Goal: Information Seeking & Learning: Learn about a topic

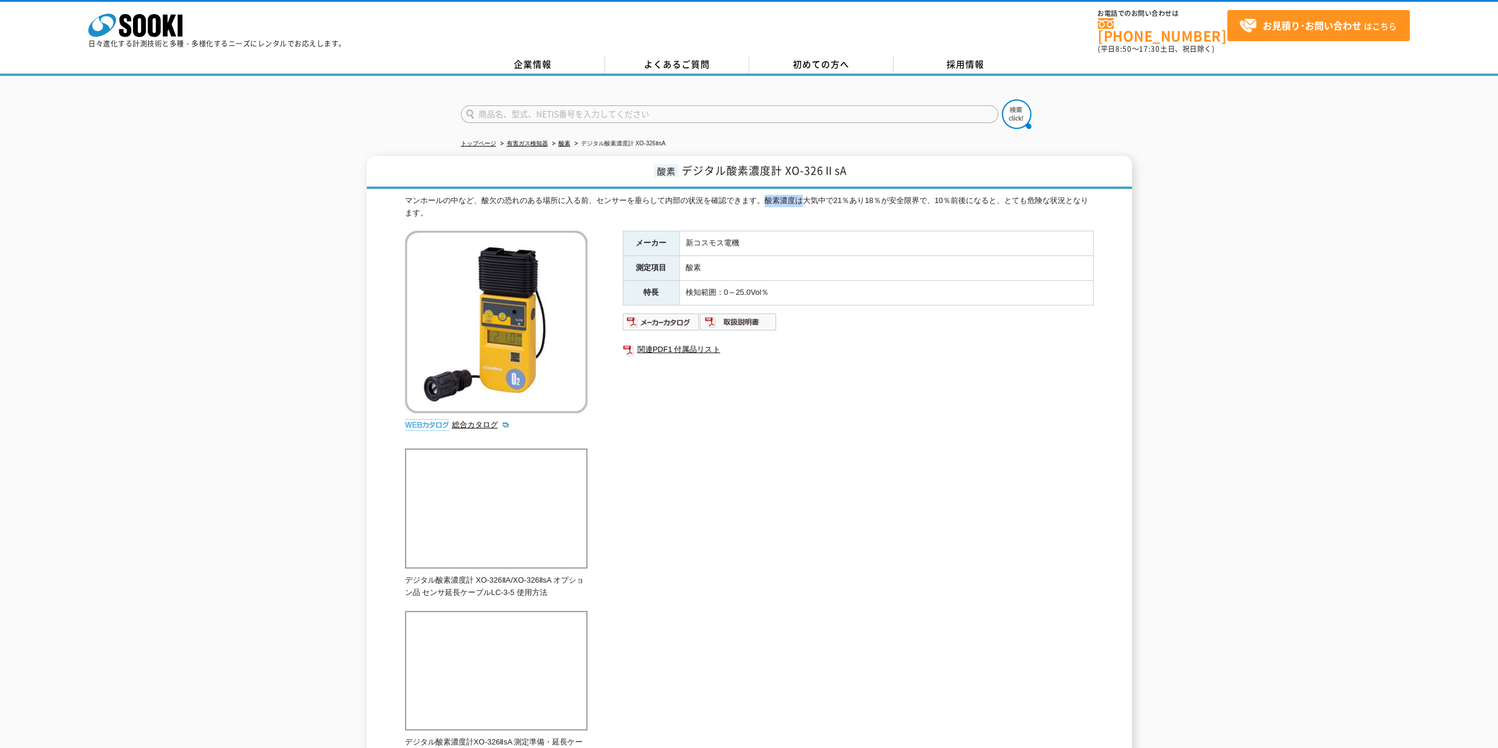
drag, startPoint x: 760, startPoint y: 192, endPoint x: 800, endPoint y: 192, distance: 40.0
click at [800, 195] on div "マンホールの中など、酸欠の恐れのある場所に入る前、センサーを垂らして内部の状況を確認できます。酸素濃度は大気中で21％あり18％が安全限界で、10％前後になる…" at bounding box center [749, 207] width 689 height 25
click at [791, 195] on div "マンホールの中など、酸欠の恐れのある場所に入る前、センサーを垂らして内部の状況を確認できます。酸素濃度は大気中で21％あり18％が安全限界で、10％前後になる…" at bounding box center [749, 207] width 689 height 25
click at [666, 314] on img at bounding box center [661, 322] width 77 height 19
drag, startPoint x: 762, startPoint y: 192, endPoint x: 795, endPoint y: 192, distance: 33.0
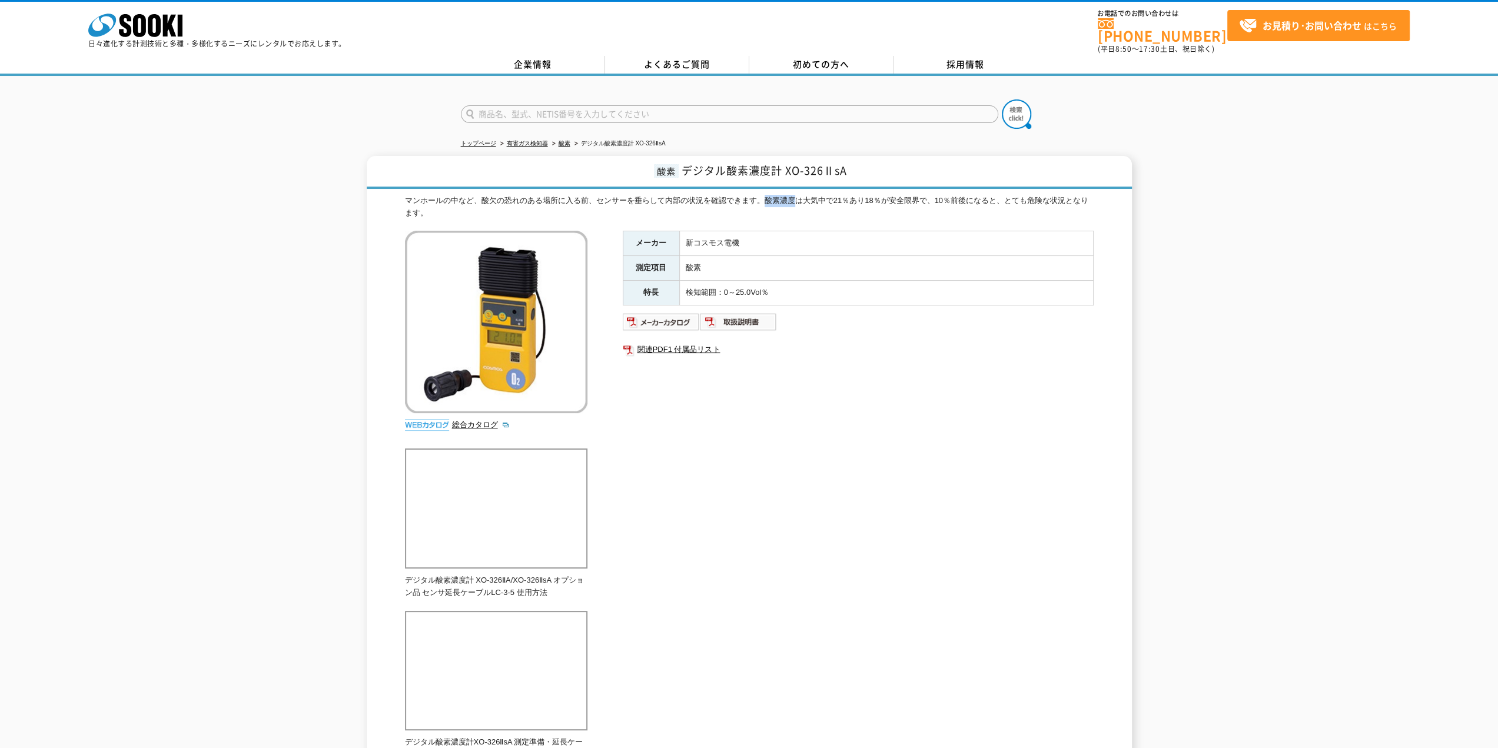
click at [795, 195] on div "マンホールの中など、酸欠の恐れのある場所に入る前、センサーを垂らして内部の状況を確認できます。酸素濃度は大気中で21％あり18％が安全限界で、10％前後になる…" at bounding box center [749, 207] width 689 height 25
copy div "酸素濃度"
click at [825, 202] on div "マンホールの中など、酸欠の恐れのある場所に入る前、センサーを垂らして内部の状況を確認できます。酸素濃度は大気中で21％あり18％が安全限界で、10％前後になる…" at bounding box center [749, 207] width 689 height 25
